Goal: Information Seeking & Learning: Check status

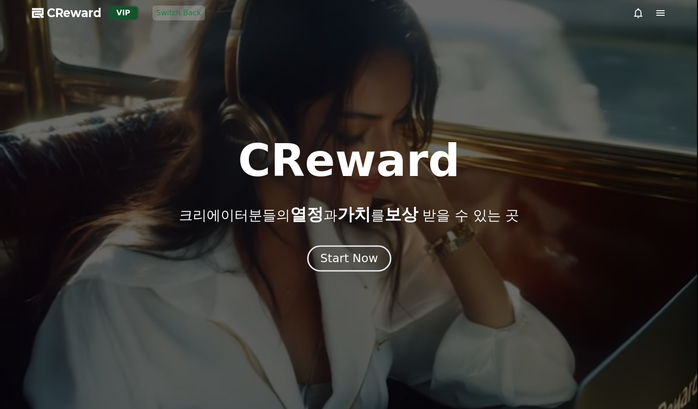
click at [324, 246] on button "Start Now" at bounding box center [349, 258] width 84 height 26
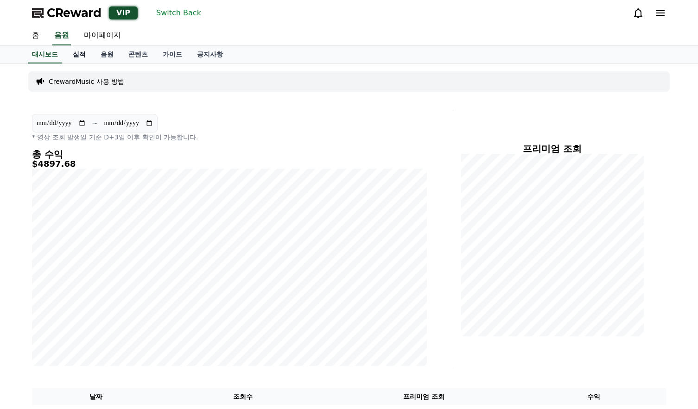
click at [85, 54] on link "실적" at bounding box center [79, 55] width 28 height 18
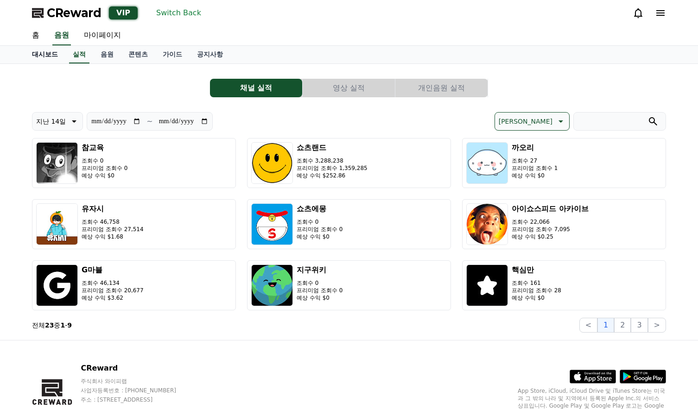
click at [57, 57] on link "대시보드" at bounding box center [45, 55] width 41 height 18
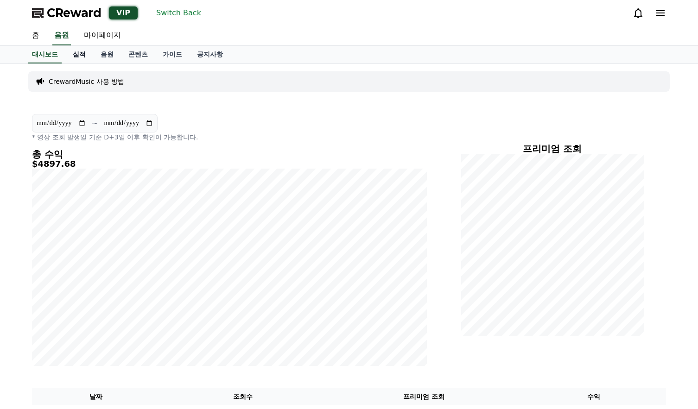
click at [77, 57] on link "실적" at bounding box center [79, 55] width 28 height 18
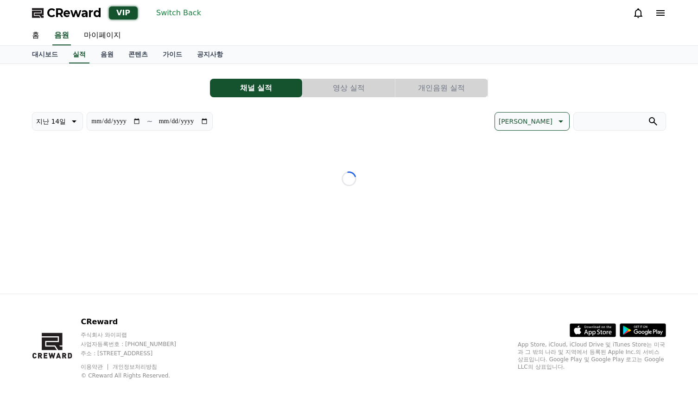
click at [438, 97] on button "개인음원 실적" at bounding box center [441, 88] width 92 height 19
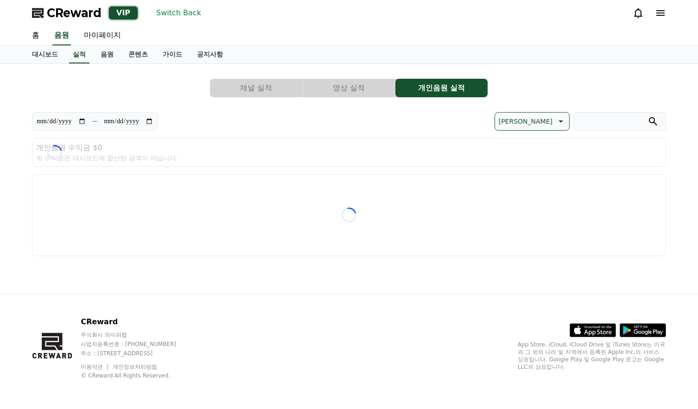
click at [436, 89] on button "개인음원 실적" at bounding box center [441, 88] width 92 height 19
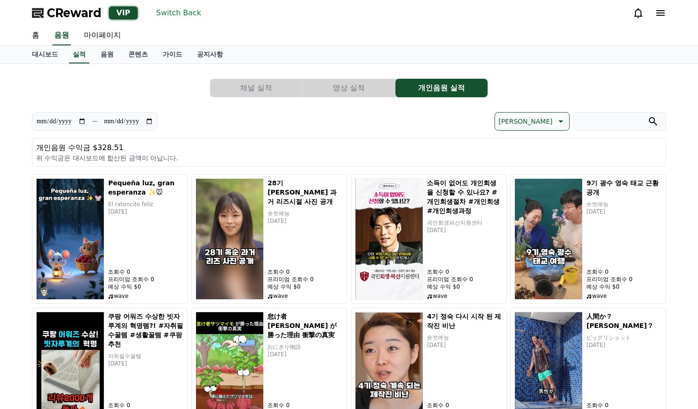
click at [550, 124] on p "[PERSON_NAME]" at bounding box center [525, 121] width 54 height 13
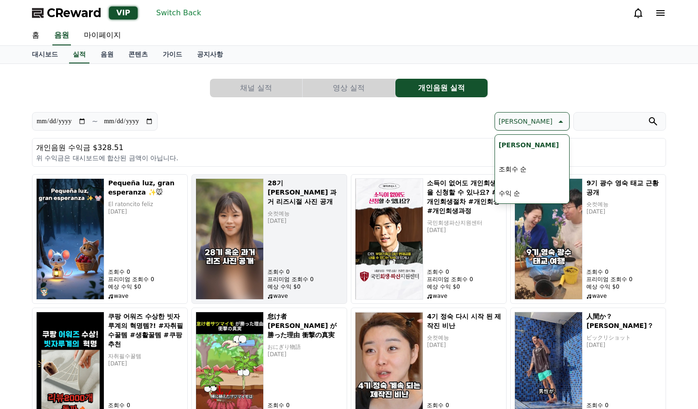
click at [286, 210] on p "숏컷예능" at bounding box center [304, 213] width 75 height 7
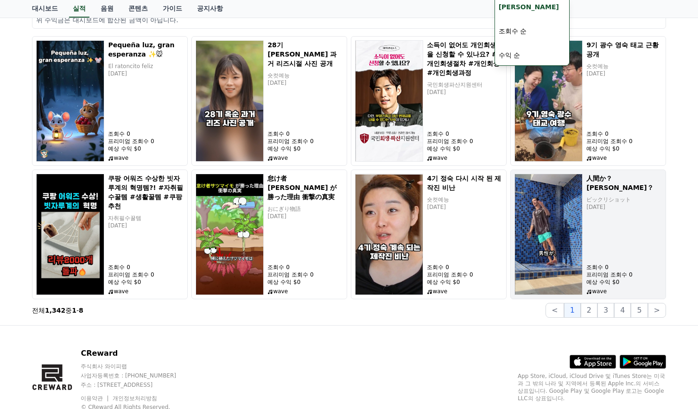
scroll to position [139, 0]
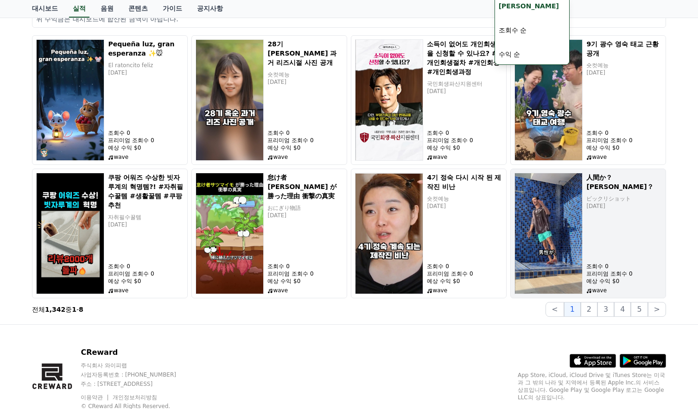
click at [603, 195] on p "ビックリショット" at bounding box center [623, 198] width 75 height 7
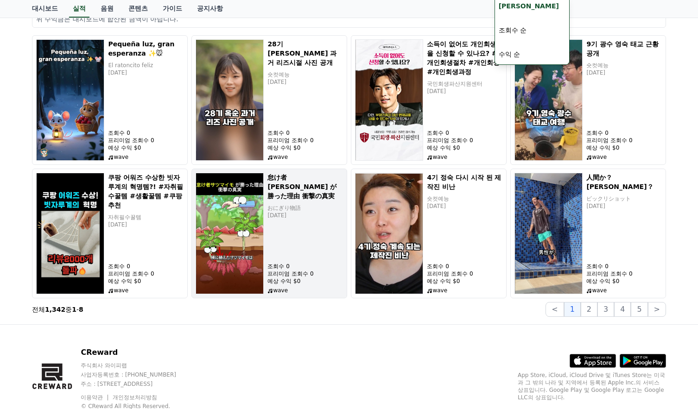
click at [267, 239] on div "怠け者サツマイモ が勝った理由 衝撃の真実 おにぎり物語 [DATE] 조회수 0 프리미엄 조회수 0 예상 수익 $0 wave" at bounding box center [269, 234] width 156 height 130
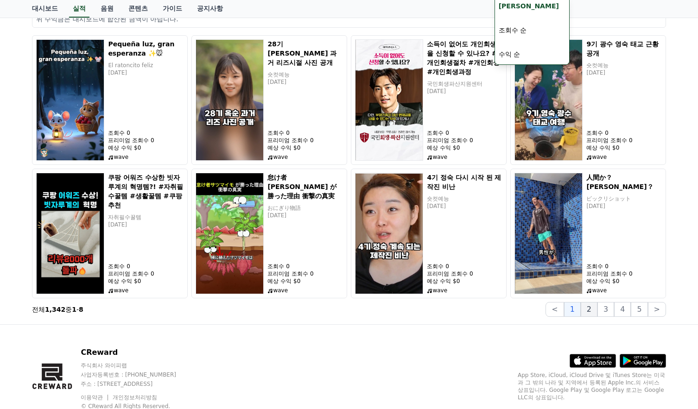
click at [594, 309] on button "2" at bounding box center [588, 309] width 17 height 15
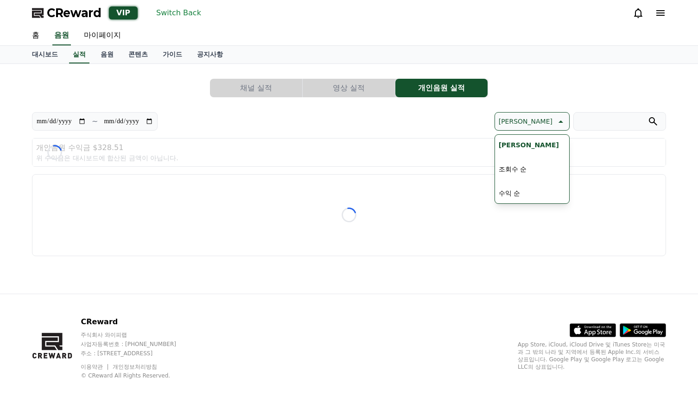
scroll to position [0, 0]
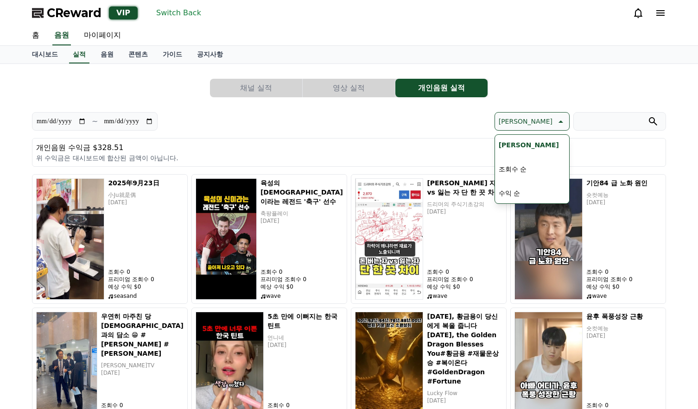
drag, startPoint x: 512, startPoint y: 118, endPoint x: 517, endPoint y: 119, distance: 5.4
click at [513, 118] on div "[PERSON_NAME] [PERSON_NAME] [PERSON_NAME] [PERSON_NAME] 순 [PERSON_NAME] 순 [PERS…" at bounding box center [507, 121] width 317 height 19
click at [547, 122] on p "[PERSON_NAME]" at bounding box center [525, 121] width 54 height 13
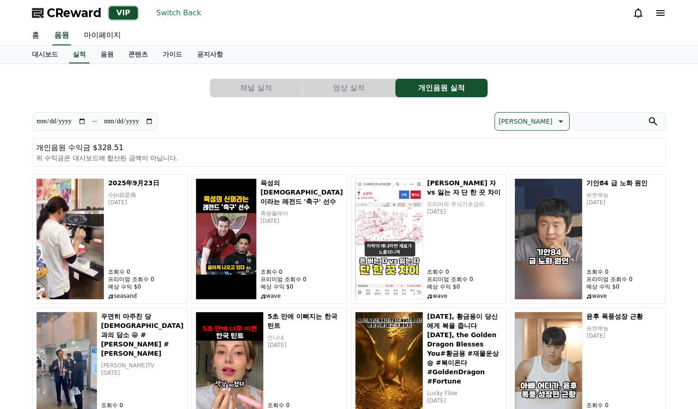
click at [548, 123] on p "[PERSON_NAME]" at bounding box center [525, 121] width 54 height 13
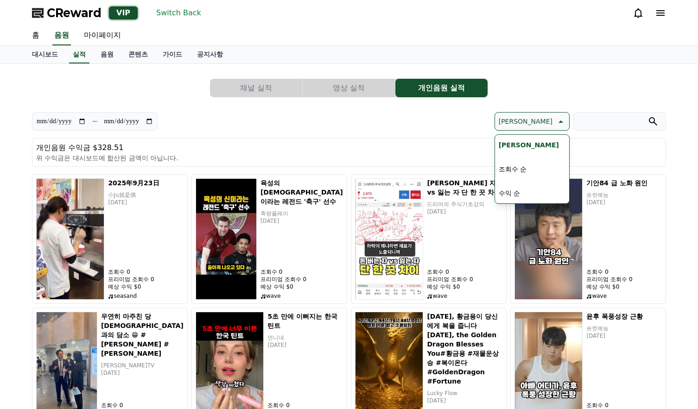
click at [540, 125] on p "[PERSON_NAME]" at bounding box center [525, 121] width 54 height 13
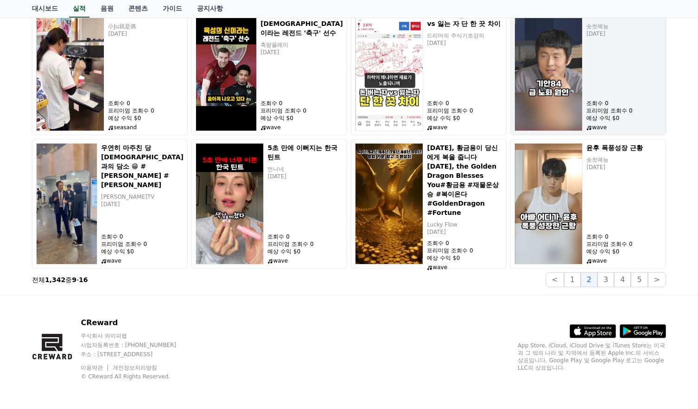
scroll to position [170, 0]
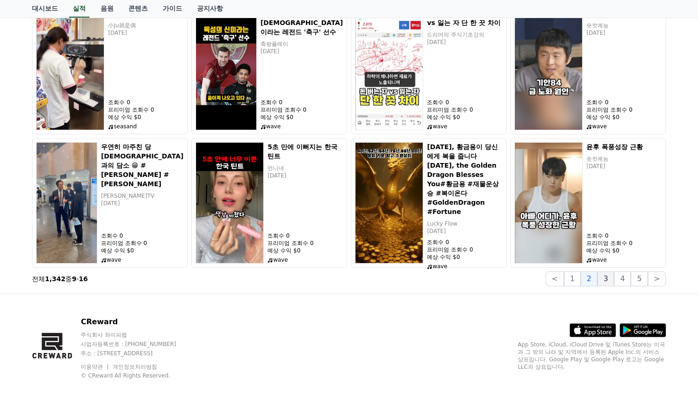
click at [606, 283] on button "3" at bounding box center [605, 278] width 17 height 15
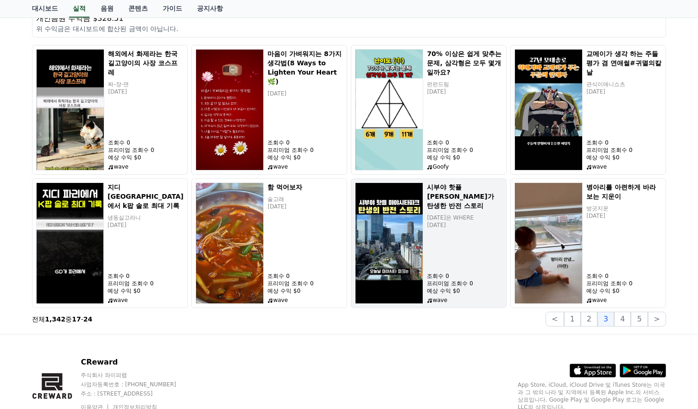
scroll to position [139, 0]
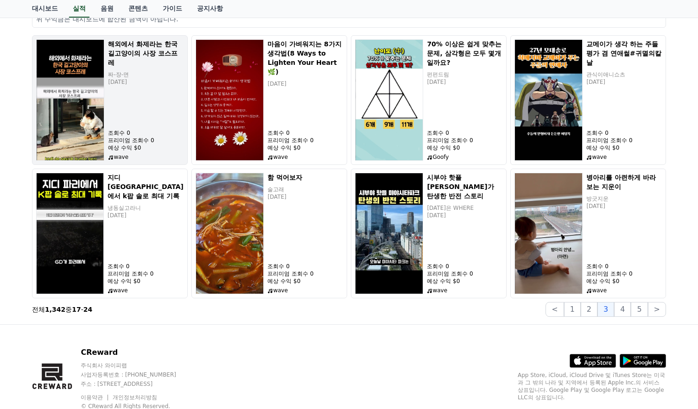
click at [112, 113] on div "해외에서 화제라는 한국 길고양이의 사장 코스프레 짜-장-면 [DATE] 조회수 0 프리미엄 조회수 0 예상 수익 $0 wave" at bounding box center [145, 99] width 75 height 121
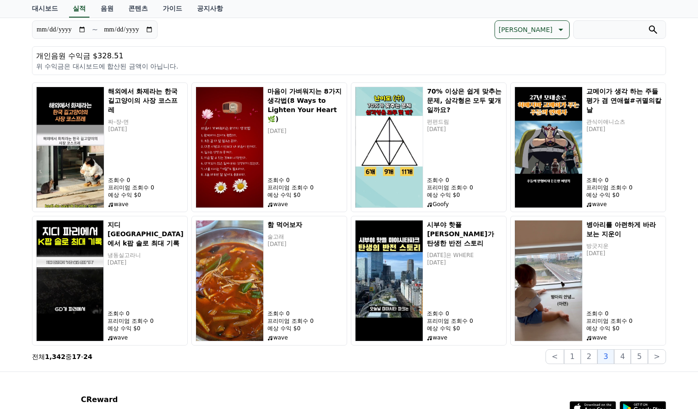
scroll to position [46, 0]
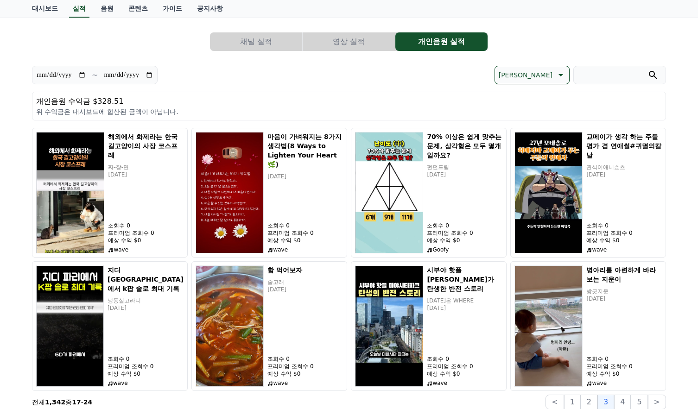
click at [541, 75] on p "[PERSON_NAME]" at bounding box center [525, 75] width 54 height 13
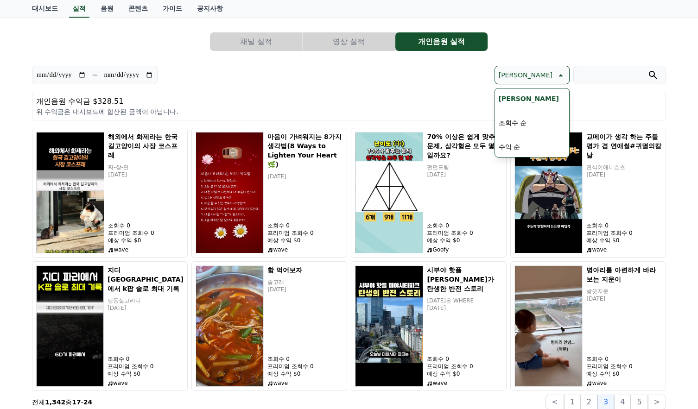
click at [523, 146] on button "수익 순" at bounding box center [509, 147] width 29 height 20
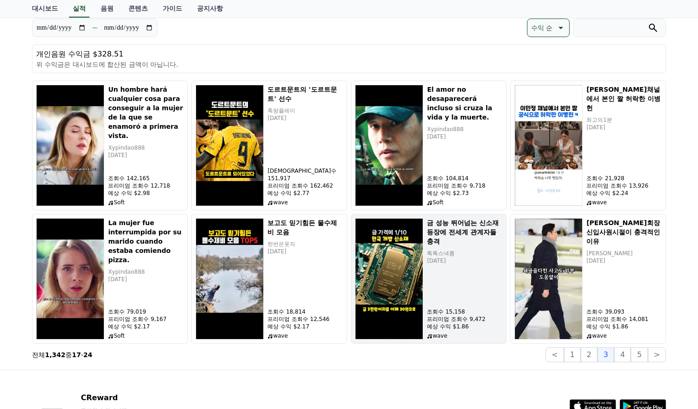
scroll to position [77, 0]
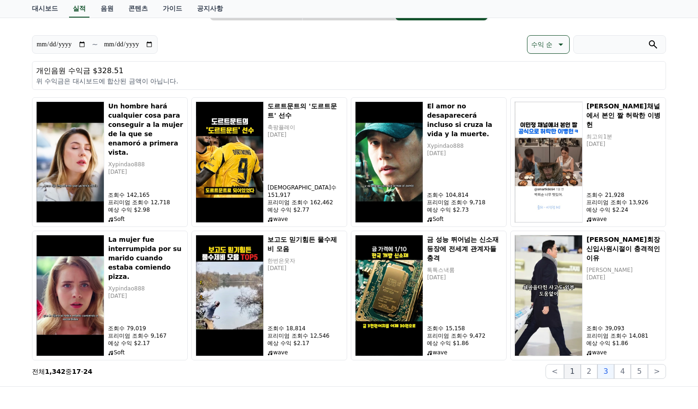
click at [580, 368] on button "1" at bounding box center [572, 371] width 17 height 15
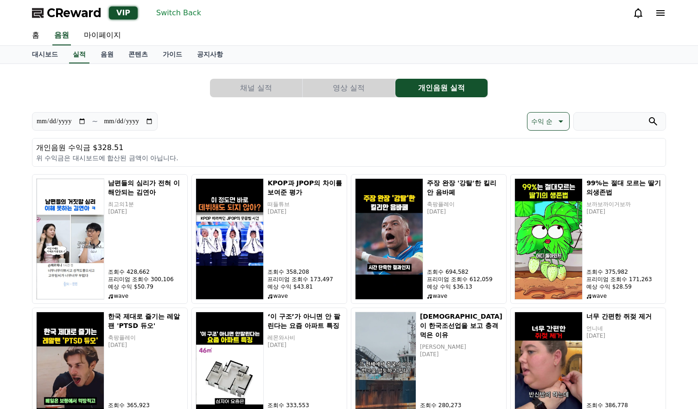
scroll to position [46, 0]
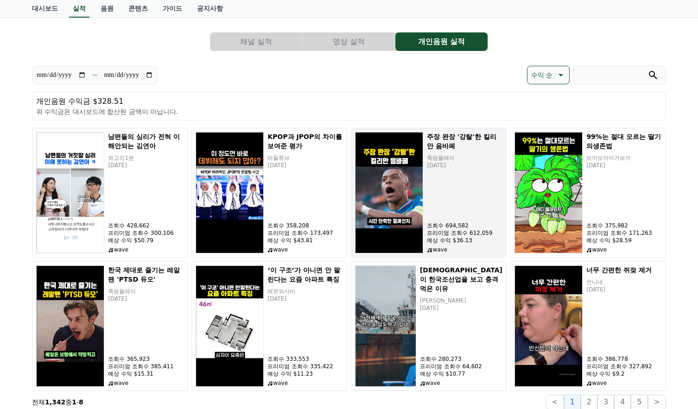
click at [365, 193] on img at bounding box center [389, 192] width 68 height 121
